Goal: Register for event/course

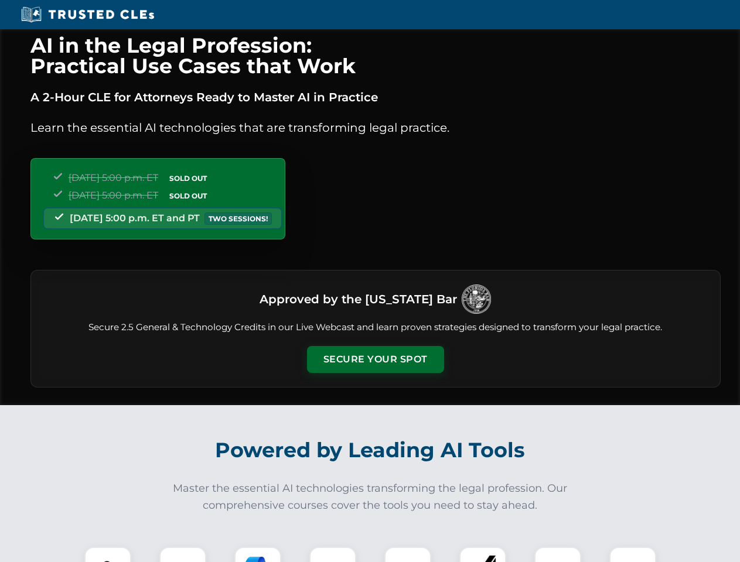
click at [375, 360] on button "Secure Your Spot" at bounding box center [375, 359] width 137 height 27
click at [108, 554] on img at bounding box center [108, 570] width 34 height 34
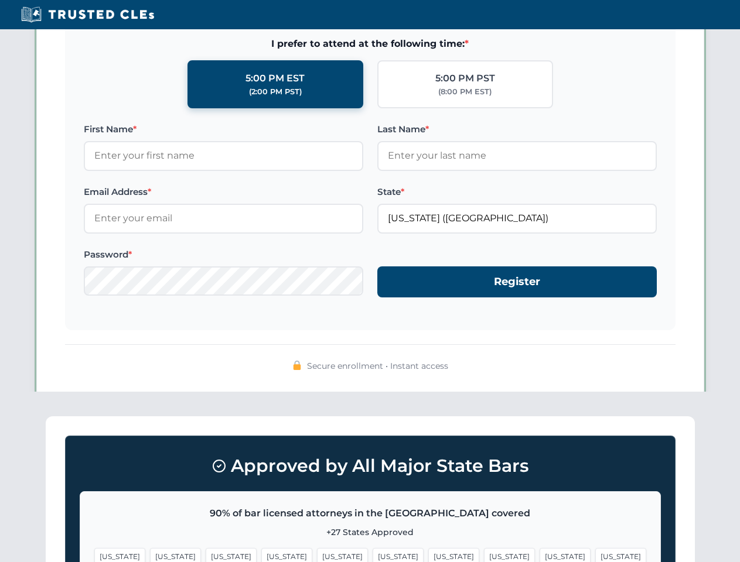
click at [428, 554] on span "[US_STATE]" at bounding box center [453, 556] width 51 height 17
click at [539, 554] on span "[US_STATE]" at bounding box center [564, 556] width 51 height 17
